Goal: Find contact information: Obtain details needed to contact an individual or organization

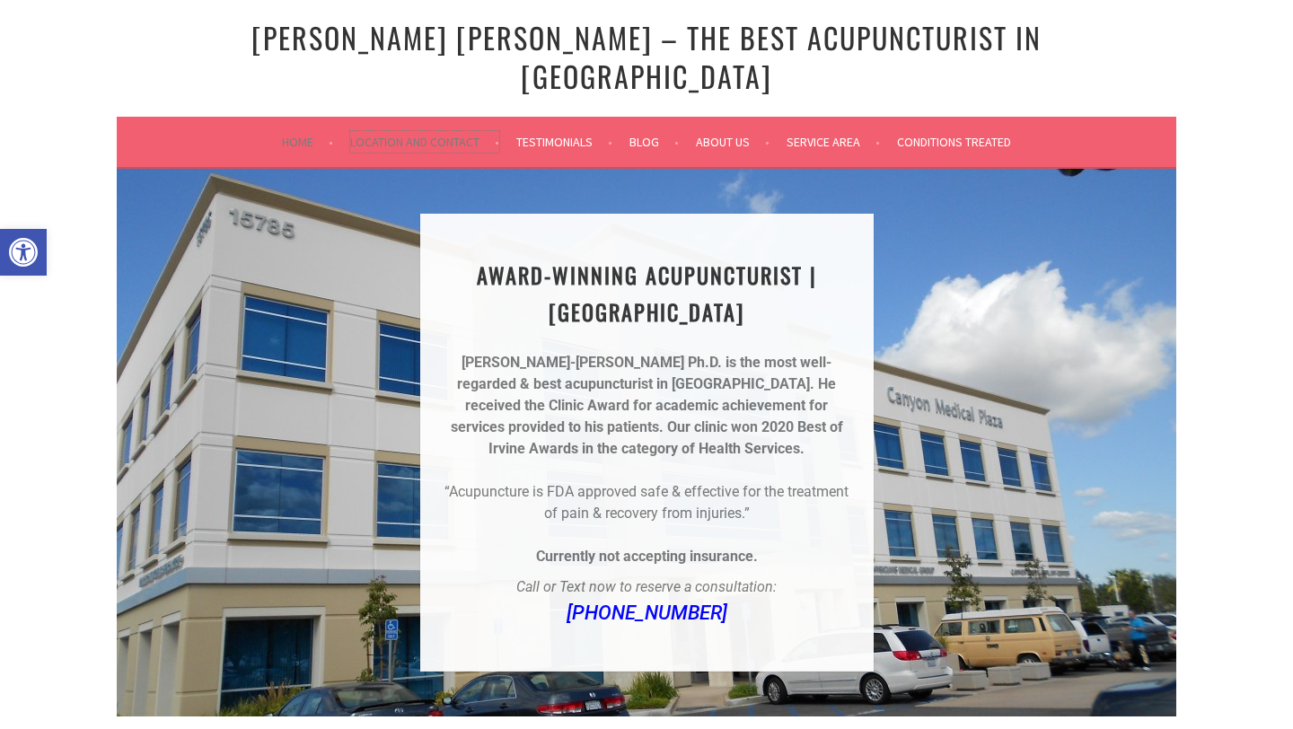
click at [436, 131] on link "Location and Contact" at bounding box center [424, 142] width 149 height 22
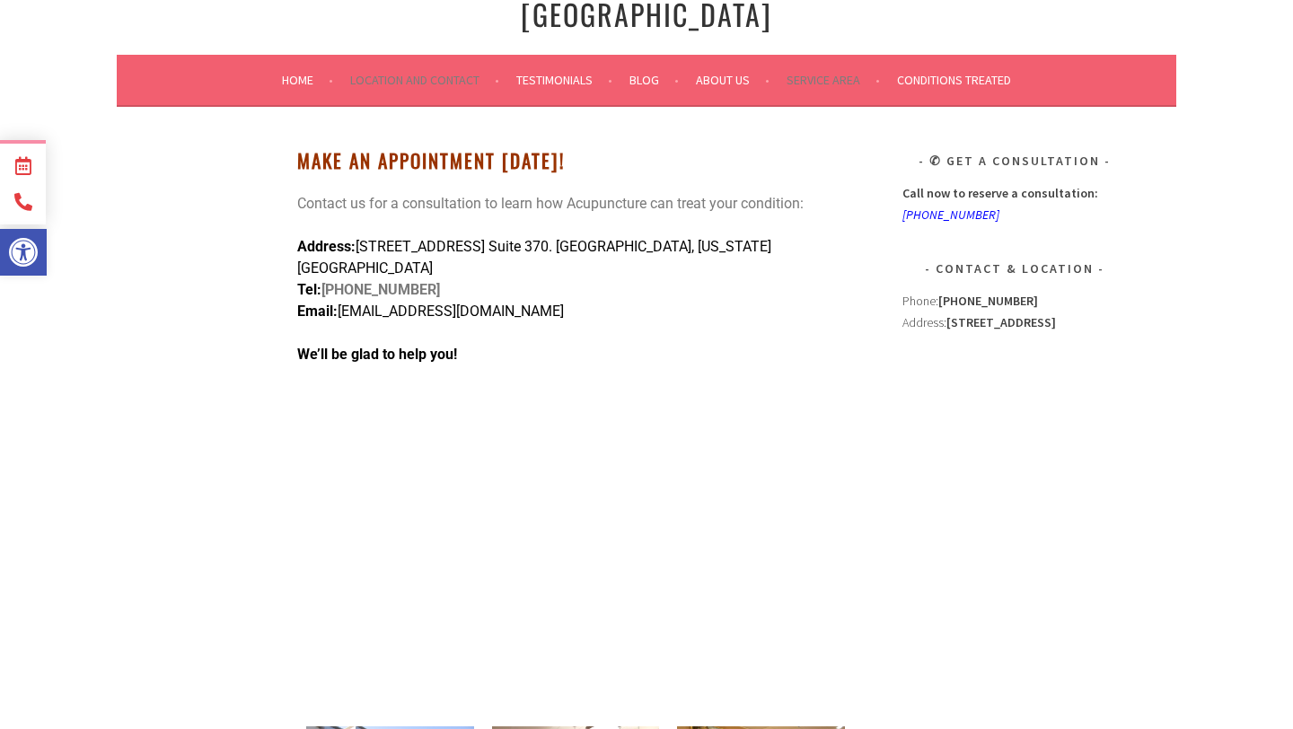
scroll to position [74, 0]
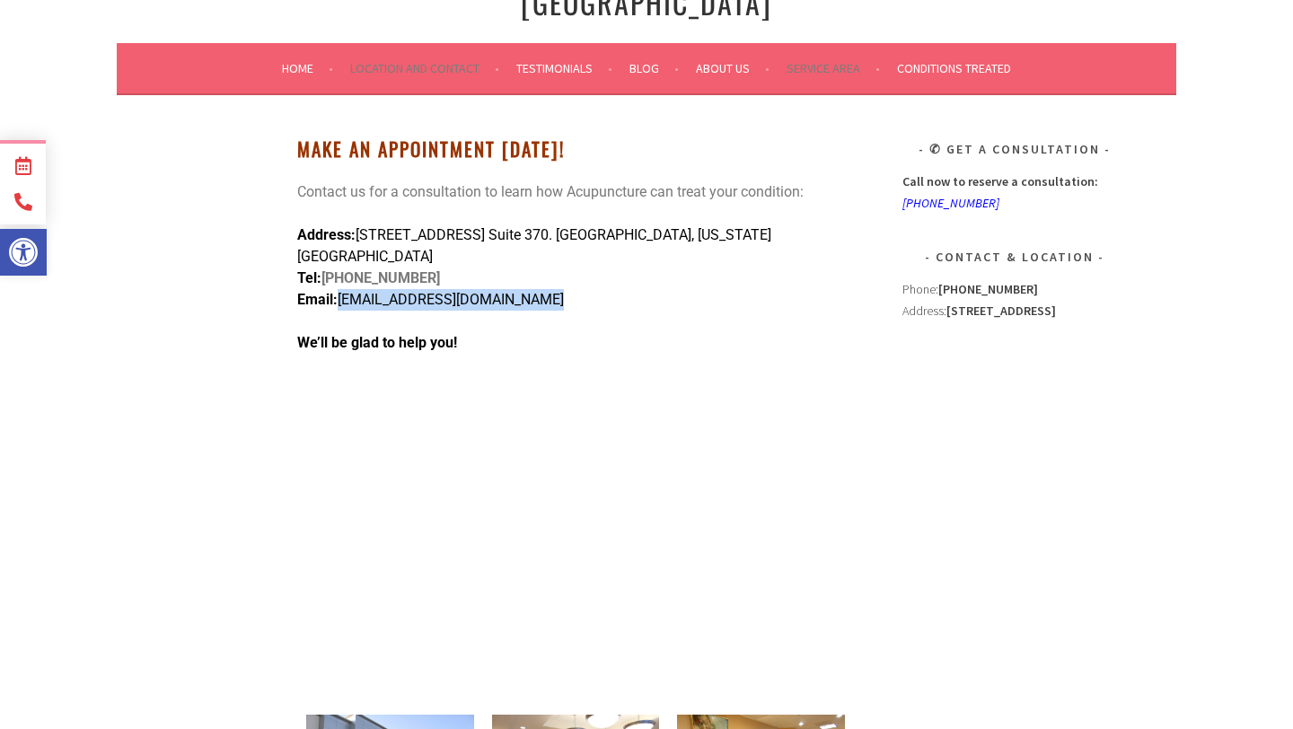
drag, startPoint x: 343, startPoint y: 248, endPoint x: 548, endPoint y: 261, distance: 206.0
click at [548, 261] on div "Make An Appointment Today! Contact us for a consultation to learn how Acupunctu…" at bounding box center [575, 435] width 557 height 594
copy span "AcupunctureInIrvine@gmail.com"
click at [666, 332] on p "We’ll be glad to help you!" at bounding box center [575, 343] width 557 height 22
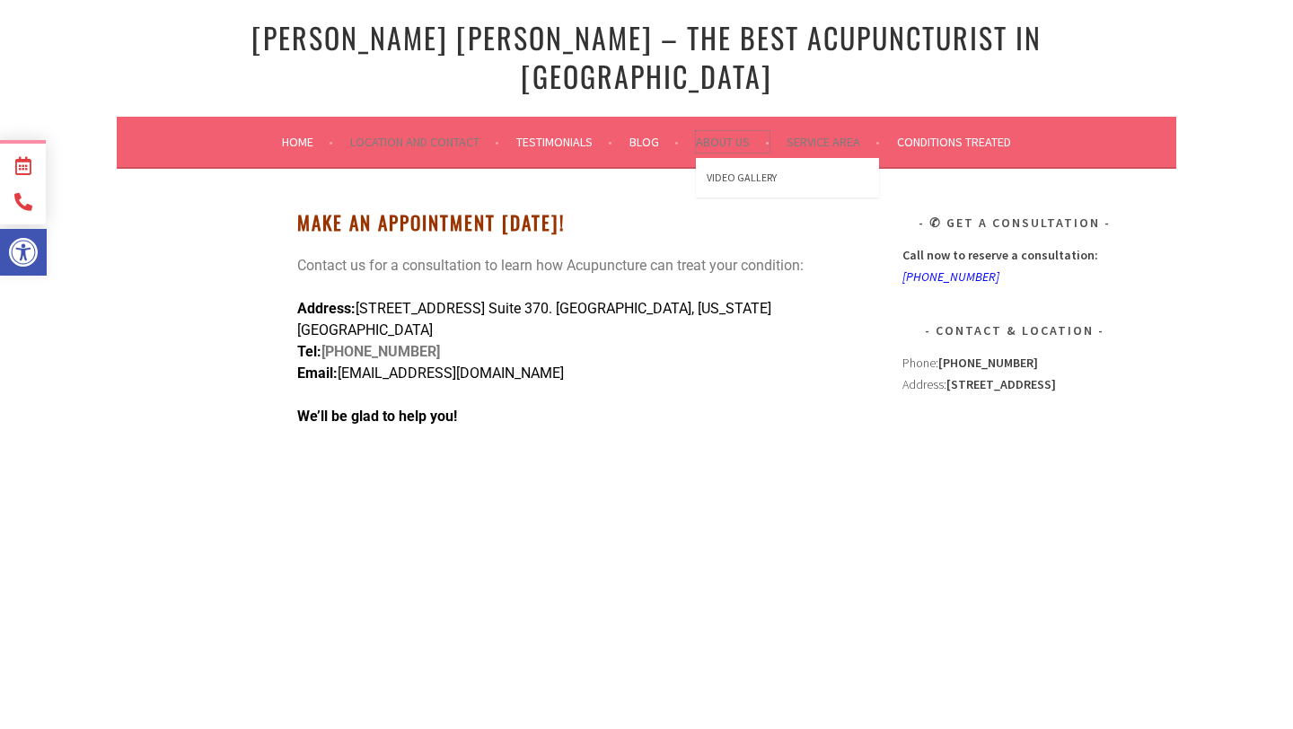
click at [727, 131] on link "About Us" at bounding box center [733, 142] width 74 height 22
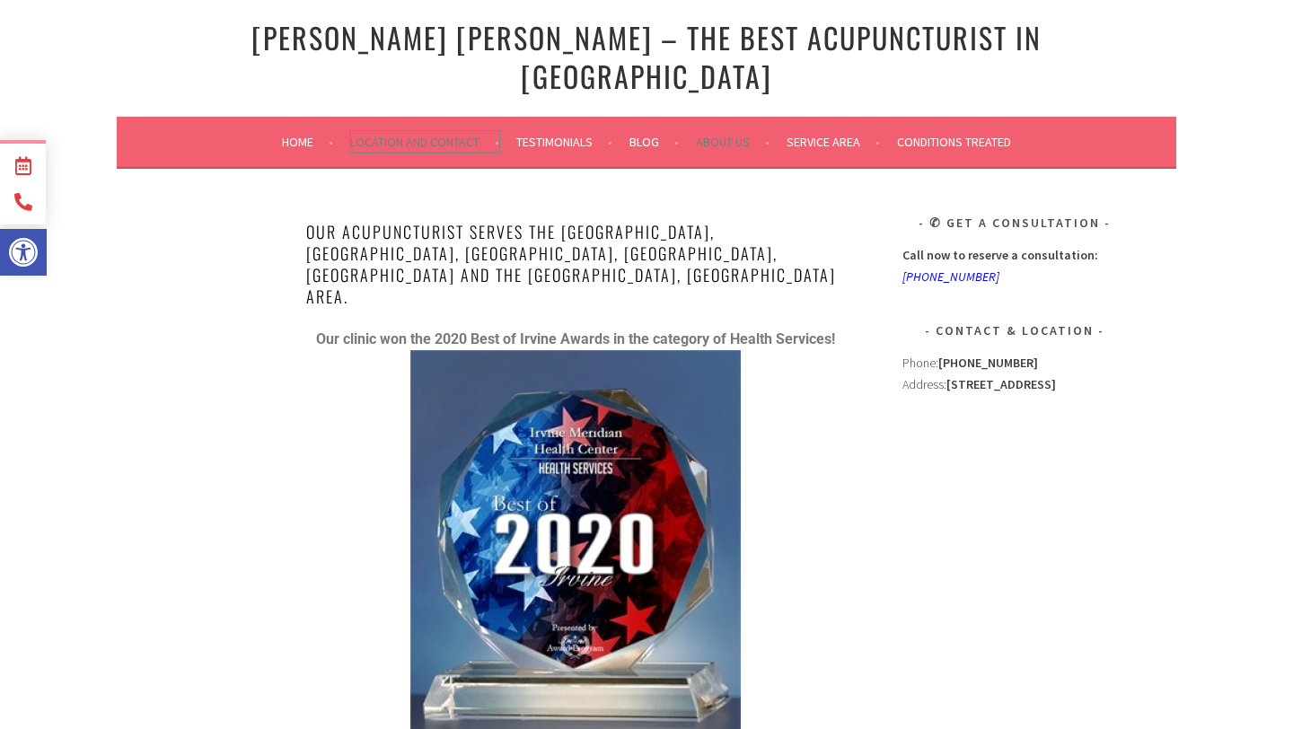
click at [430, 131] on link "Location and Contact" at bounding box center [424, 142] width 149 height 22
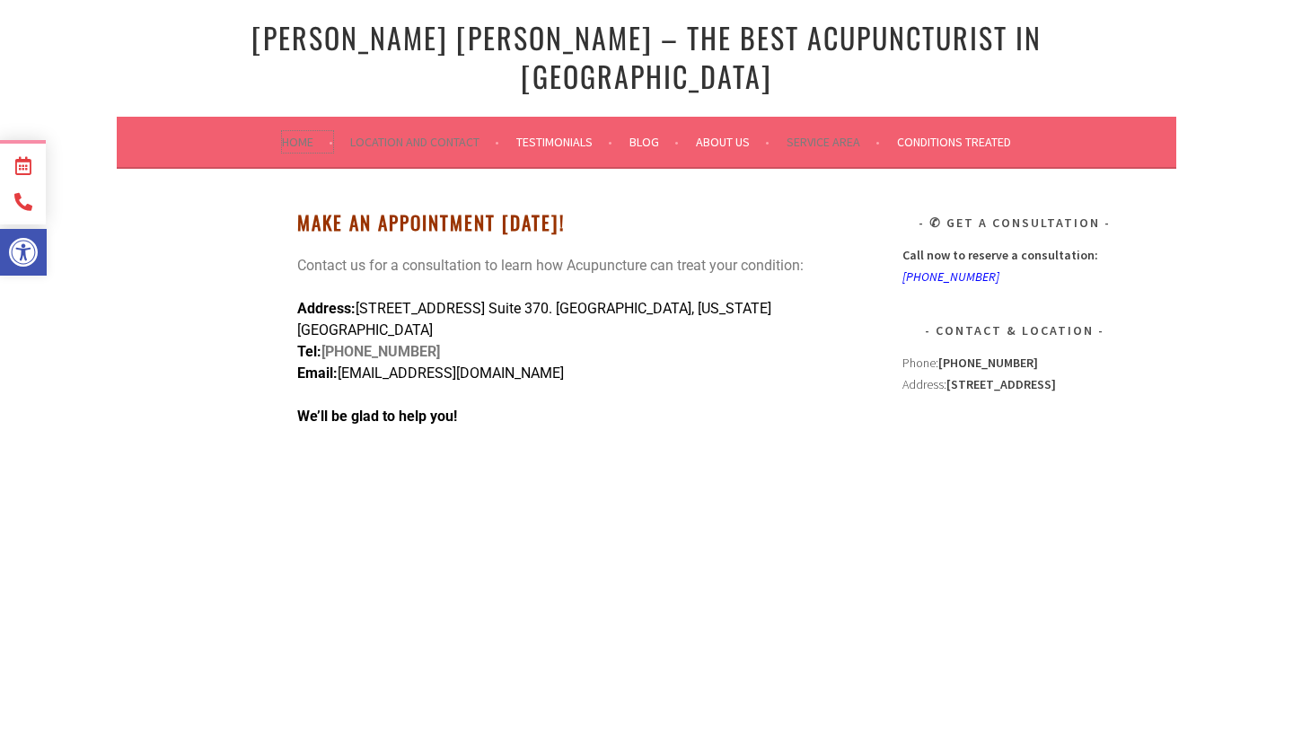
click at [310, 131] on link "Home" at bounding box center [307, 142] width 51 height 22
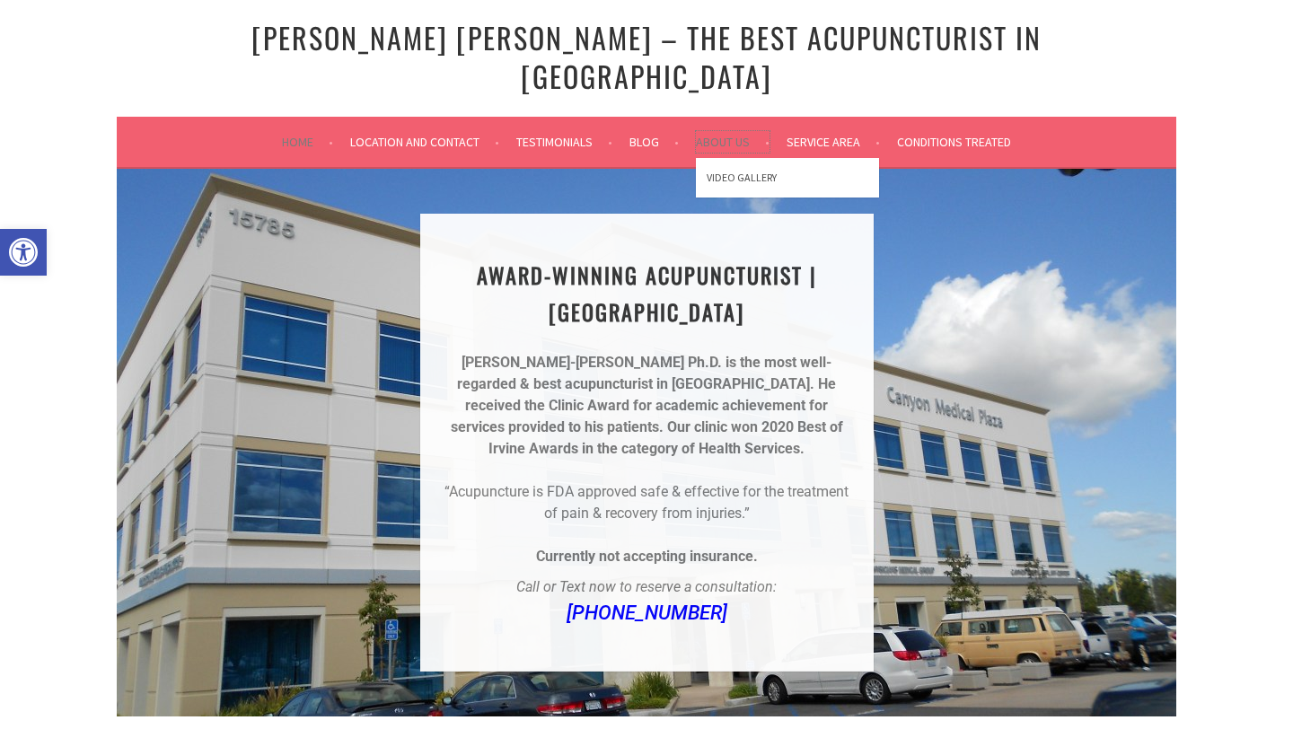
click at [734, 131] on link "About Us" at bounding box center [733, 142] width 74 height 22
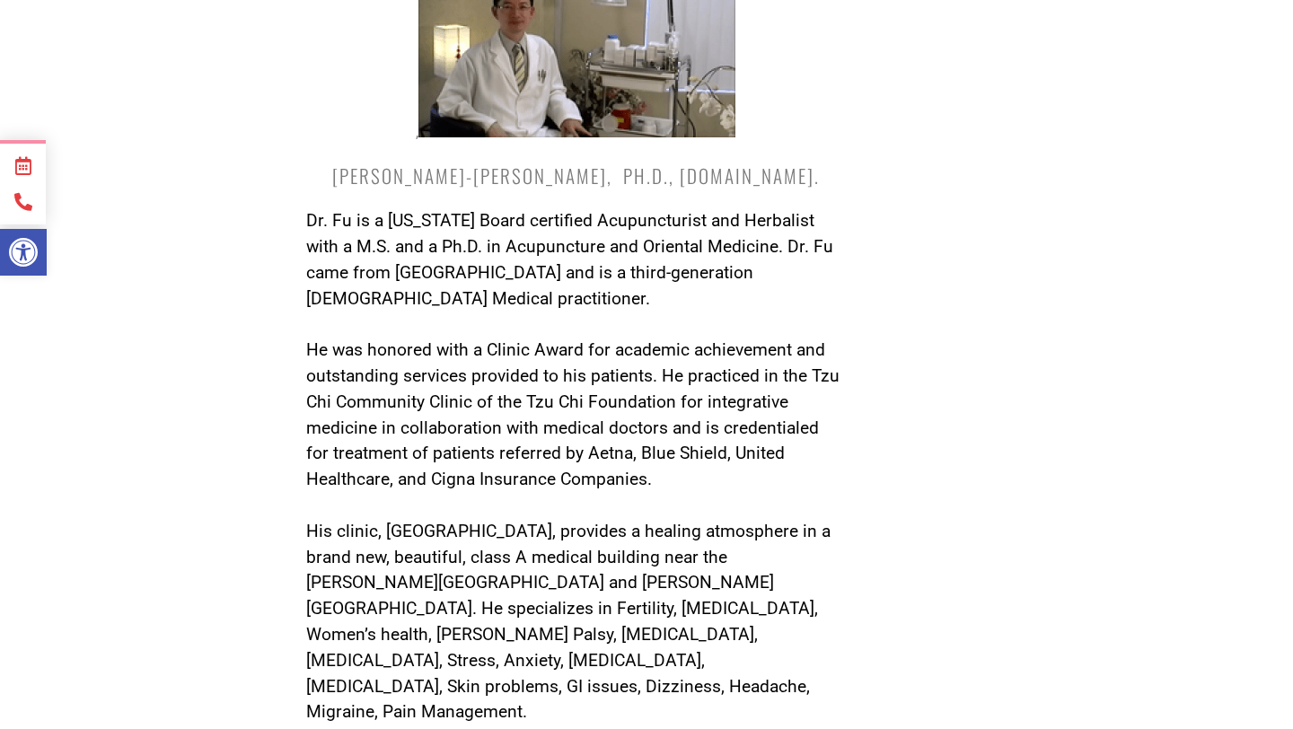
scroll to position [791, 0]
